Goal: Information Seeking & Learning: Learn about a topic

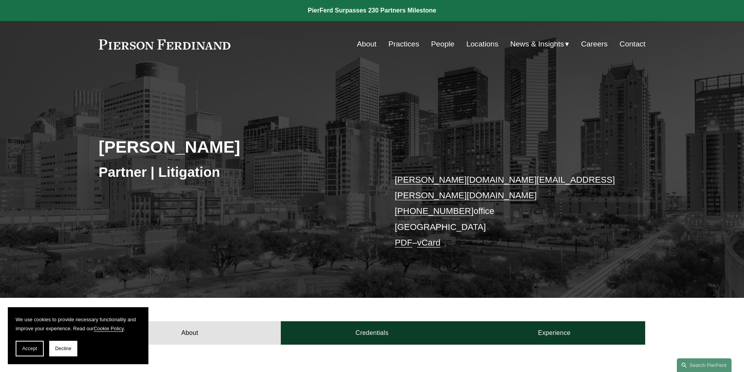
drag, startPoint x: 740, startPoint y: 42, endPoint x: 726, endPoint y: 116, distance: 75.8
click at [726, 116] on div "Andrea L. Kim Partner | Litigation andrea.kim@pierferd.com +1.832.460.8140 offi…" at bounding box center [372, 194] width 744 height 208
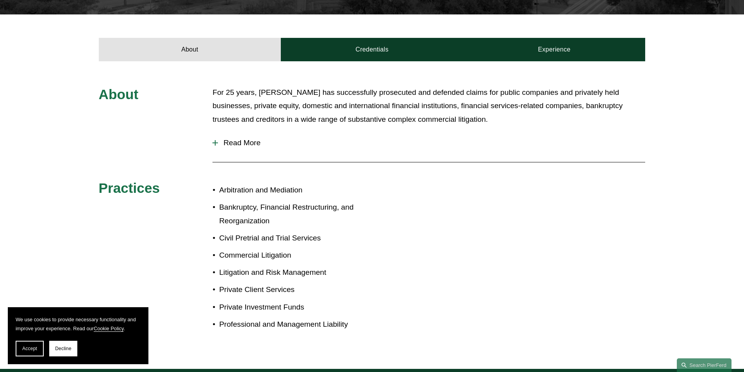
scroll to position [288, 0]
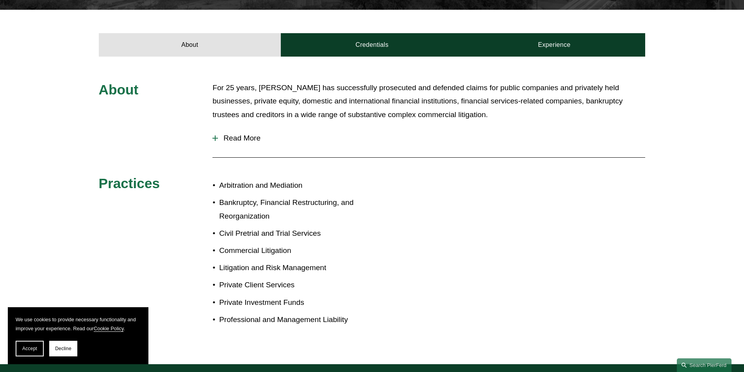
click at [243, 134] on span "Read More" at bounding box center [431, 138] width 427 height 9
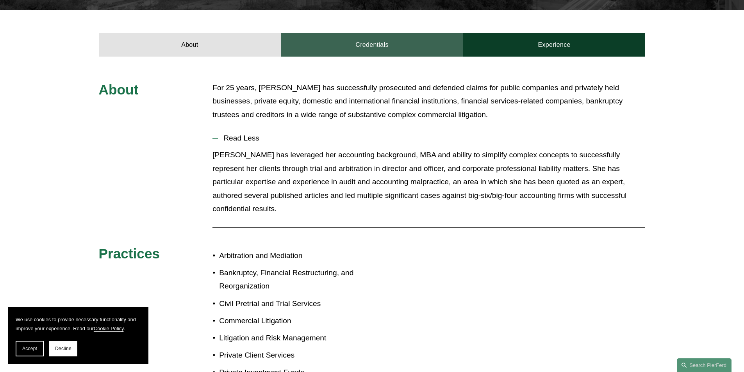
click at [397, 37] on link "Credentials" at bounding box center [372, 44] width 182 height 23
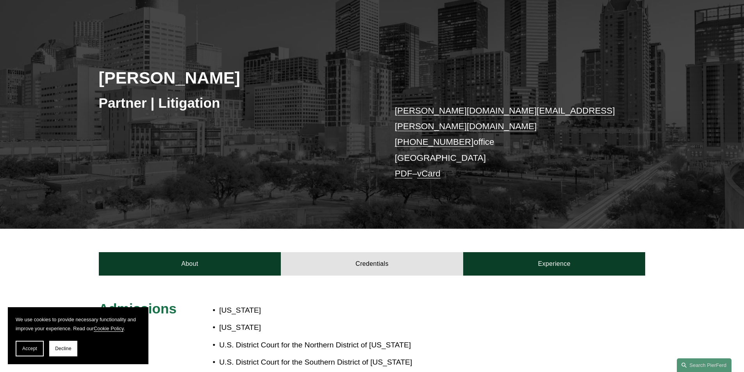
scroll to position [55, 0]
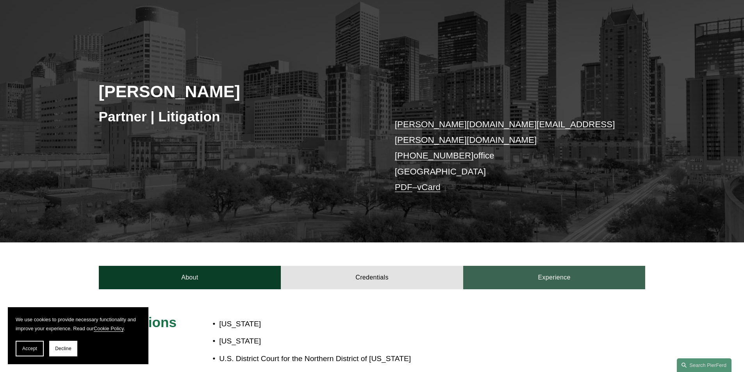
click at [599, 269] on link "Experience" at bounding box center [554, 277] width 182 height 23
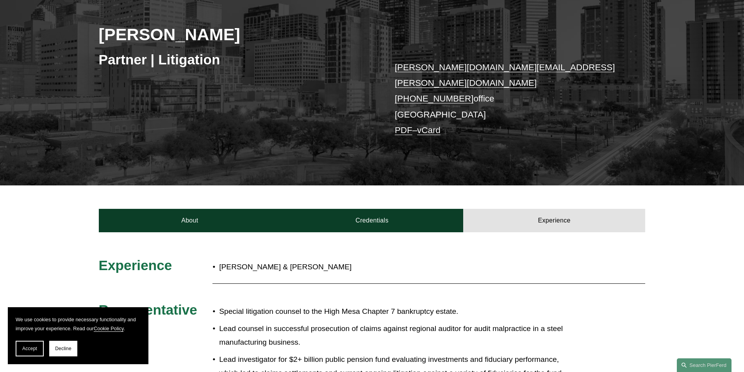
scroll to position [0, 0]
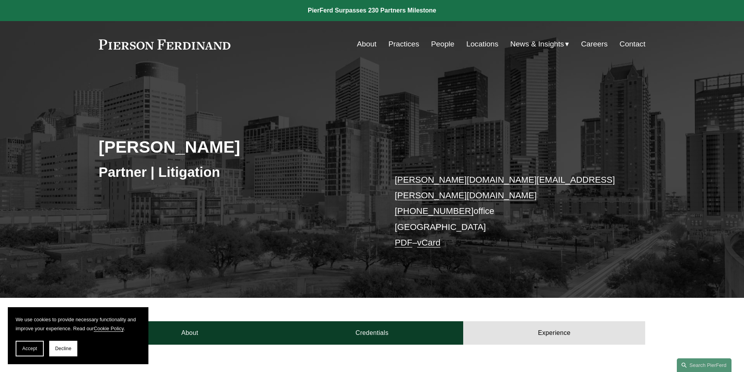
click at [440, 48] on link "People" at bounding box center [442, 44] width 23 height 15
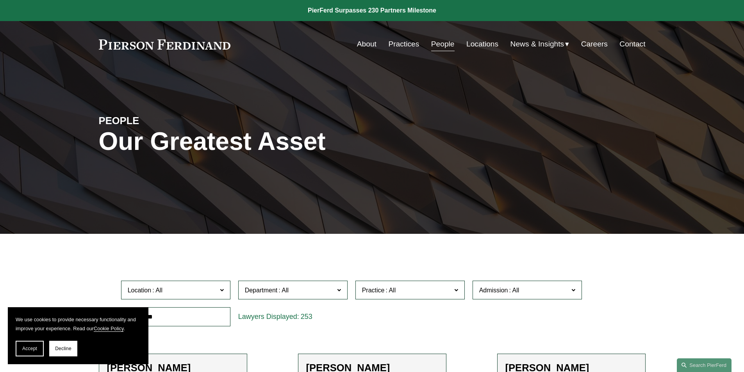
drag, startPoint x: 747, startPoint y: 10, endPoint x: 350, endPoint y: 243, distance: 461.1
click at [350, 243] on div at bounding box center [372, 240] width 744 height 12
drag, startPoint x: 207, startPoint y: 306, endPoint x: 203, endPoint y: 310, distance: 5.6
click at [206, 307] on div at bounding box center [175, 316] width 117 height 27
click at [203, 314] on input "text" at bounding box center [175, 316] width 109 height 19
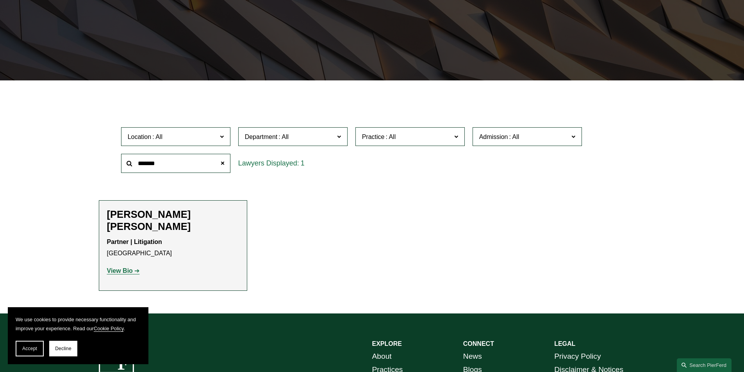
scroll to position [162, 0]
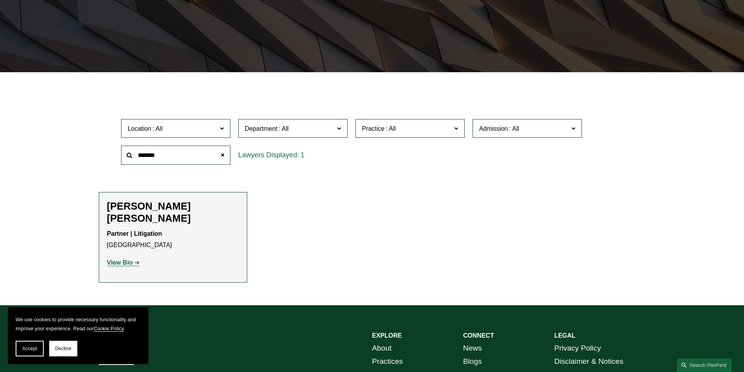
click at [203, 207] on h2 "Rebecca Muff Randolph" at bounding box center [173, 212] width 132 height 24
click at [129, 259] on strong "View Bio" at bounding box center [120, 262] width 26 height 7
drag, startPoint x: 202, startPoint y: 154, endPoint x: 67, endPoint y: 141, distance: 135.8
click at [67, 141] on div "Filter Location All Atlanta Austin Boston Charlotte Chicago Cincinnati Clevelan…" at bounding box center [372, 194] width 744 height 221
type input "*********"
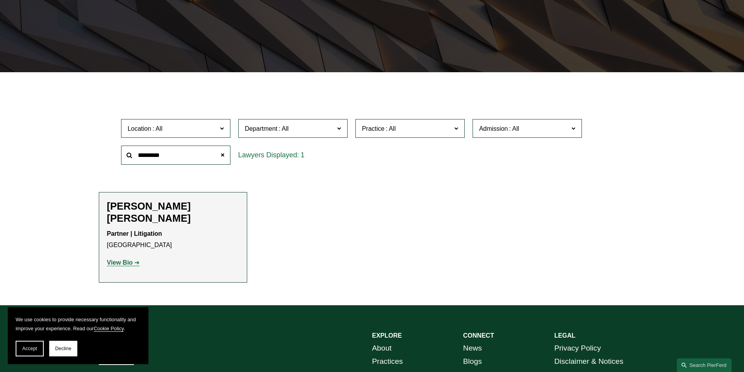
click at [197, 159] on input "*********" at bounding box center [175, 155] width 109 height 19
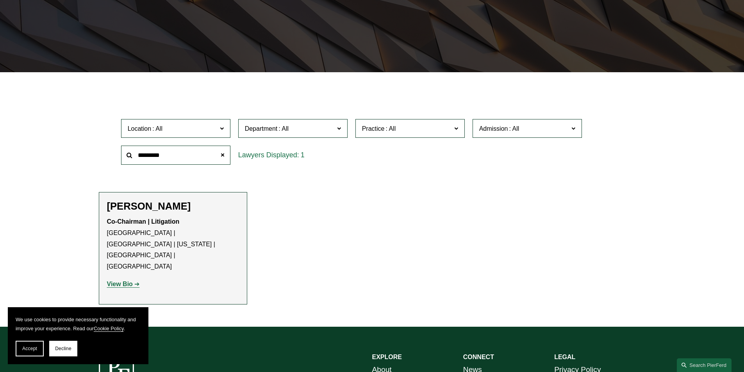
click at [170, 202] on h2 "[PERSON_NAME]" at bounding box center [173, 206] width 132 height 12
click at [128, 281] on strong "View Bio" at bounding box center [120, 284] width 26 height 7
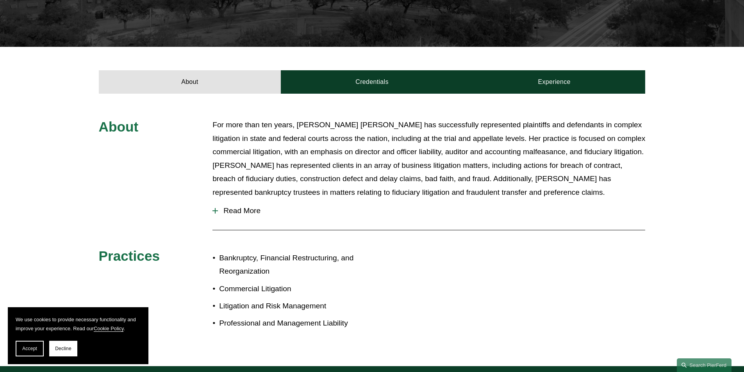
scroll to position [270, 0]
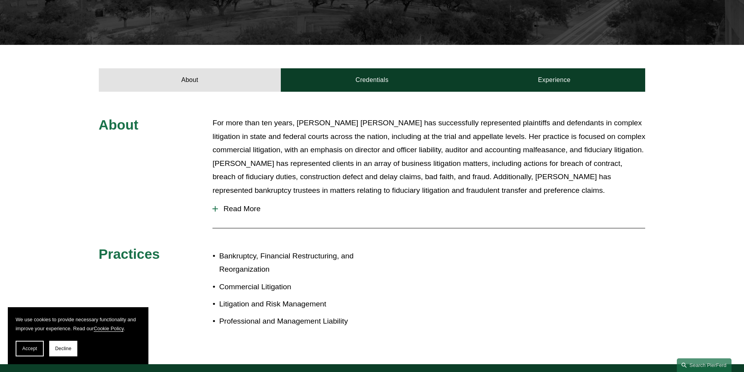
click at [239, 205] on span "Read More" at bounding box center [431, 209] width 427 height 9
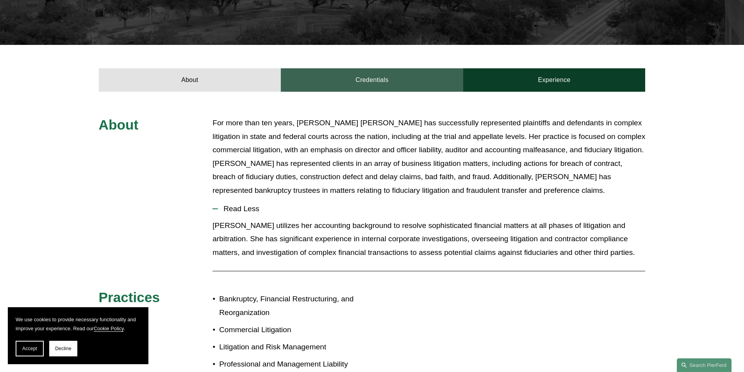
click at [400, 68] on link "Credentials" at bounding box center [372, 79] width 182 height 23
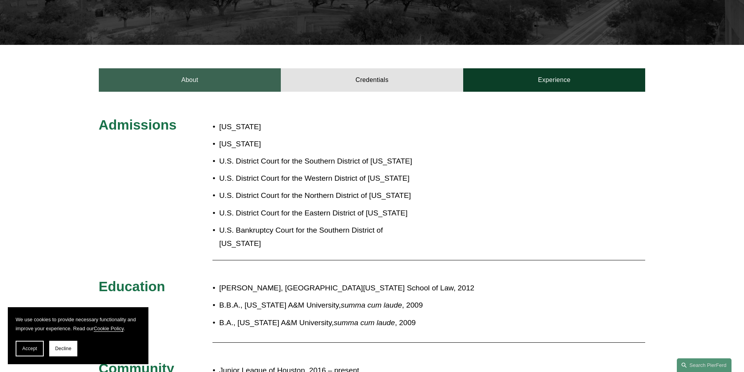
click at [251, 68] on link "About" at bounding box center [190, 79] width 182 height 23
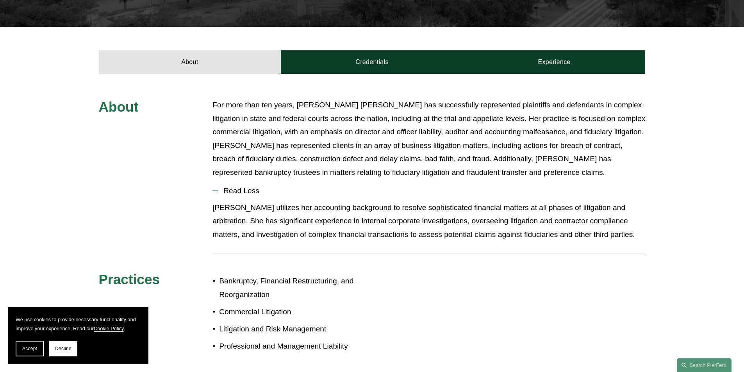
scroll to position [290, 0]
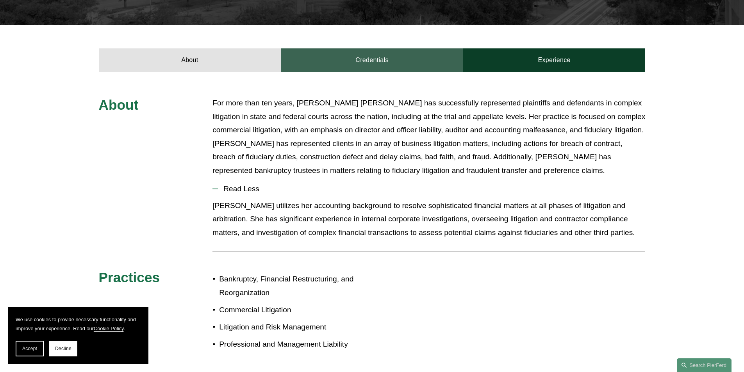
click at [385, 48] on link "Credentials" at bounding box center [372, 59] width 182 height 23
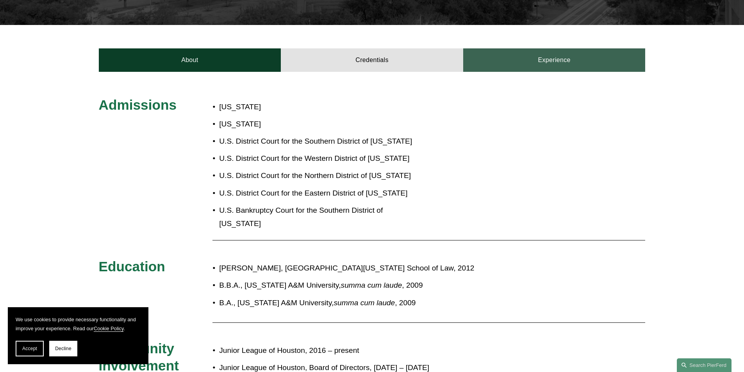
click at [537, 48] on link "Experience" at bounding box center [554, 59] width 182 height 23
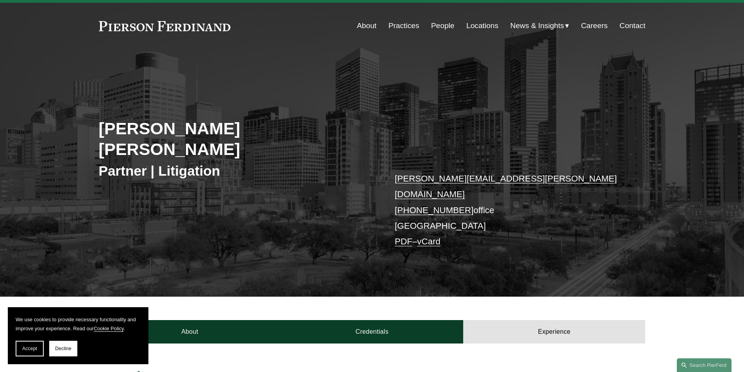
scroll to position [0, 0]
